Goal: Complete application form

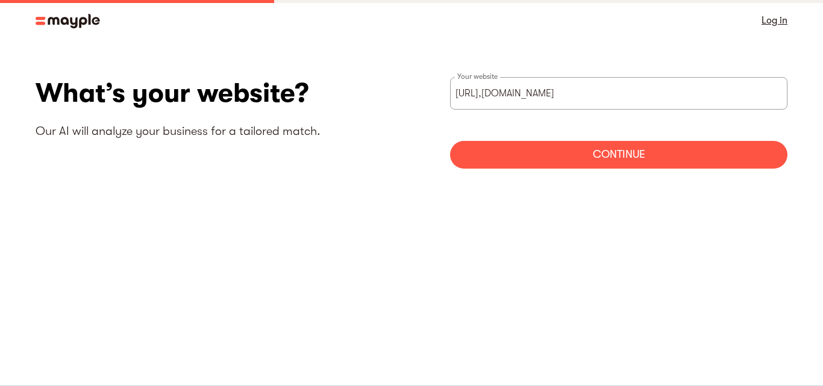
type input "[URL],[DOMAIN_NAME]"
click at [535, 155] on div "Continue" at bounding box center [618, 155] width 337 height 28
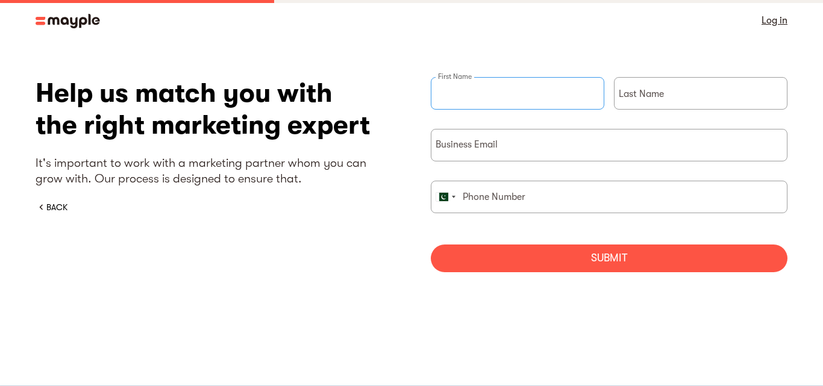
click at [548, 93] on input "briefForm" at bounding box center [517, 93] width 173 height 33
type input "Digital"
click at [676, 91] on input "briefForm" at bounding box center [700, 93] width 173 height 33
type input "[PERSON_NAME]"
click at [633, 154] on input "briefForm" at bounding box center [609, 145] width 357 height 33
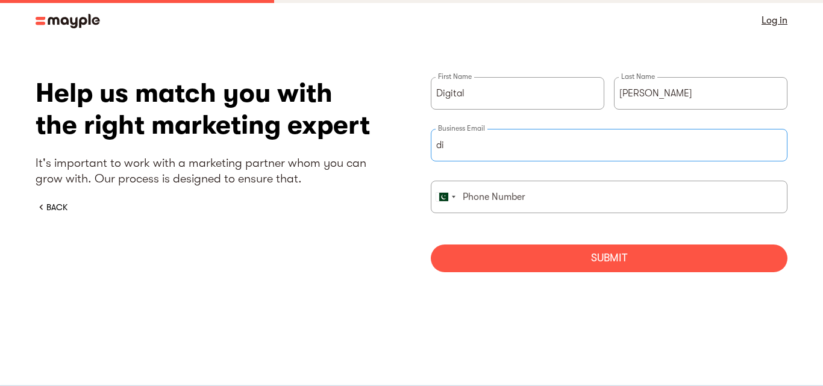
type input "d"
type input "[EMAIL_ADDRESS][DOMAIN_NAME]"
click at [635, 198] on input "briefForm" at bounding box center [609, 197] width 357 height 33
click at [534, 262] on div "Submit" at bounding box center [609, 259] width 357 height 28
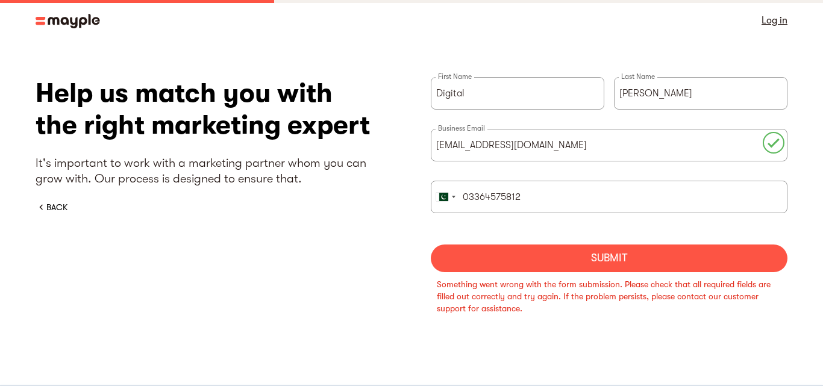
click at [596, 267] on div "Submit" at bounding box center [609, 259] width 357 height 28
click at [535, 209] on input "03364575812" at bounding box center [609, 197] width 357 height 33
drag, startPoint x: 527, startPoint y: 202, endPoint x: 469, endPoint y: 201, distance: 58.4
click at [469, 201] on input "03364575812" at bounding box center [609, 197] width 357 height 33
type input "0"
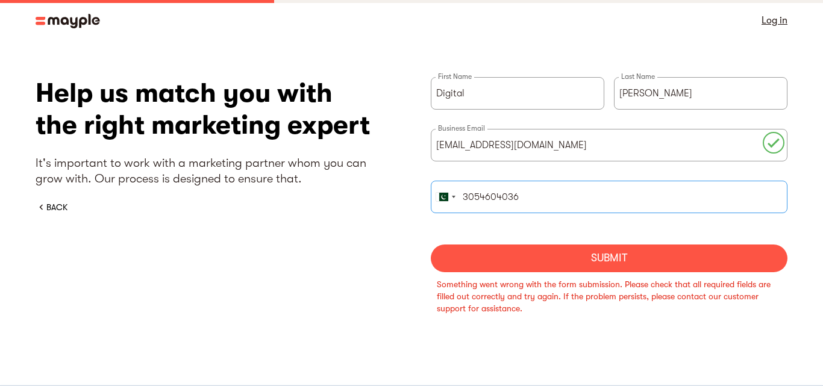
type input "3054604036"
click at [473, 261] on div "Submit" at bounding box center [609, 259] width 357 height 28
